Goal: Use online tool/utility: Utilize a website feature to perform a specific function

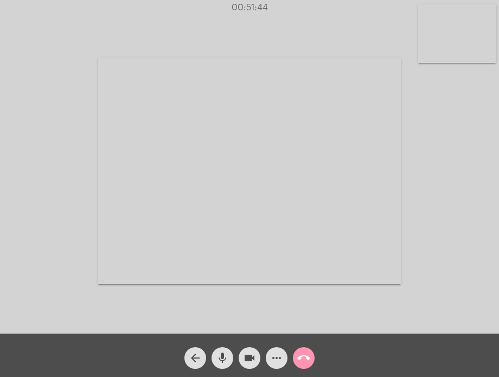
drag, startPoint x: 0, startPoint y: 0, endPoint x: 304, endPoint y: 355, distance: 467.2
click at [304, 355] on mat-icon "call_end" at bounding box center [303, 357] width 13 height 13
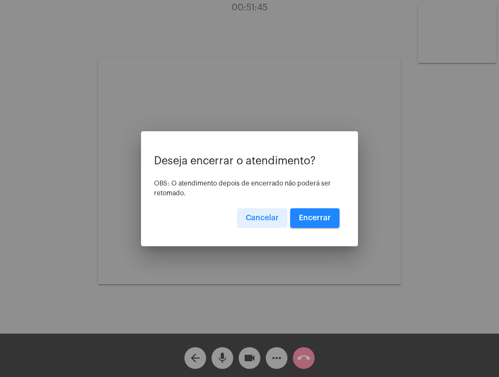
click at [317, 216] on span "Encerrar" at bounding box center [315, 218] width 32 height 8
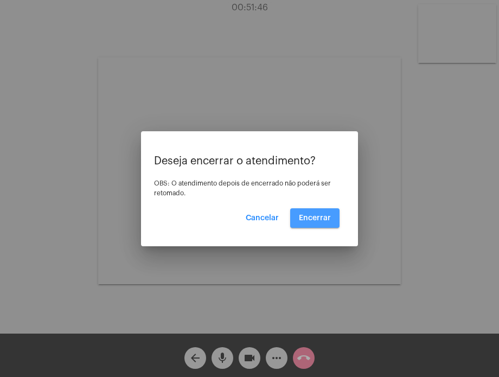
click at [317, 216] on span "Encerrar" at bounding box center [315, 218] width 32 height 8
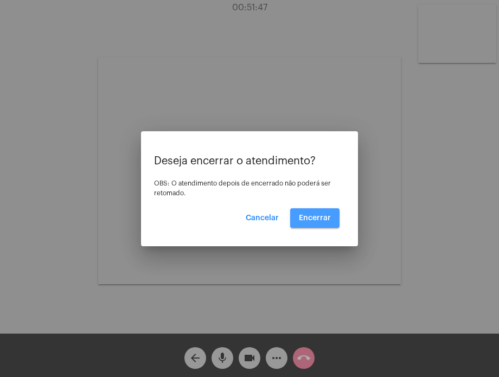
click at [317, 216] on span "Encerrar" at bounding box center [315, 218] width 32 height 8
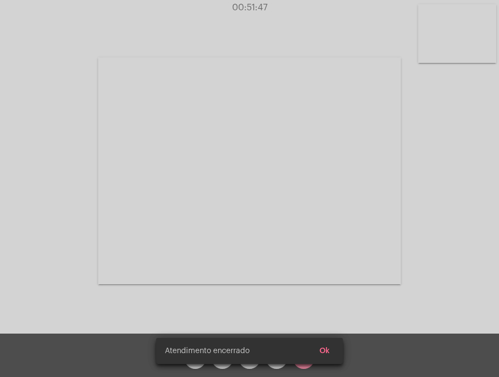
click at [317, 216] on video at bounding box center [249, 170] width 302 height 227
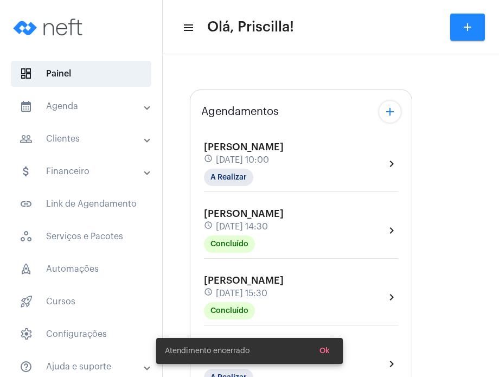
type input "[URL][DOMAIN_NAME]"
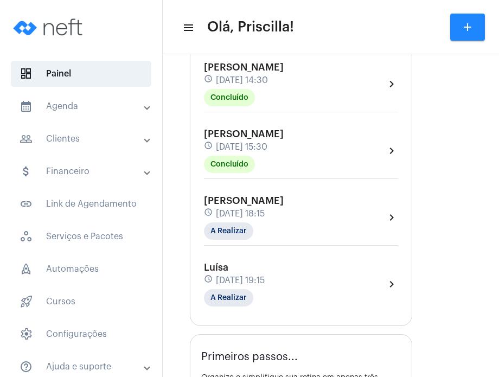
scroll to position [250, 0]
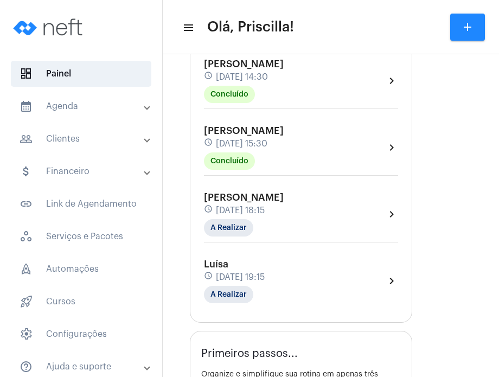
click at [325, 276] on div "[PERSON_NAME] schedule [DATE] 19:15 A Realizar chevron_right" at bounding box center [301, 281] width 194 height 44
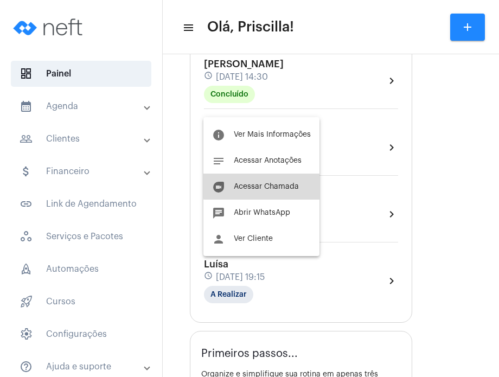
click at [277, 178] on button "duo [PERSON_NAME]" at bounding box center [261, 186] width 116 height 26
